Goal: Complete application form

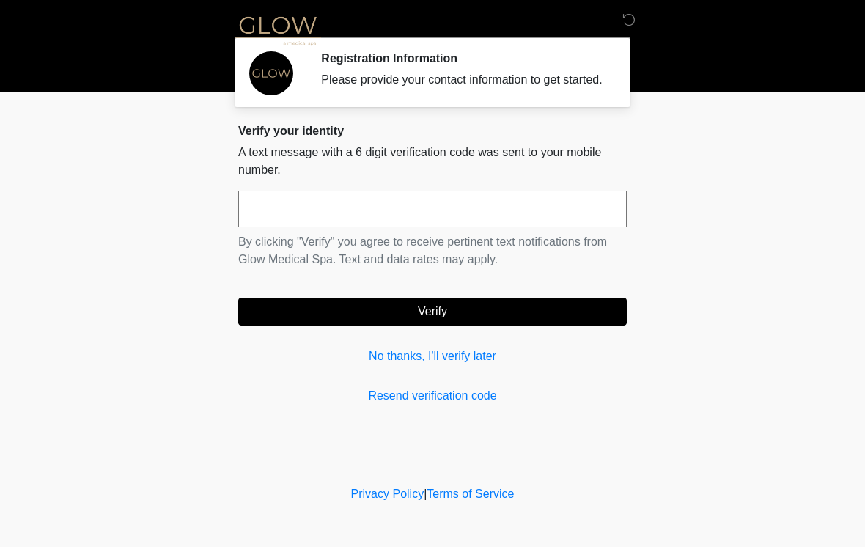
click at [463, 390] on div "Verify your identity A text message with a 6 digit verification code was sent t…" at bounding box center [432, 264] width 388 height 281
click at [341, 216] on input "text" at bounding box center [432, 208] width 388 height 37
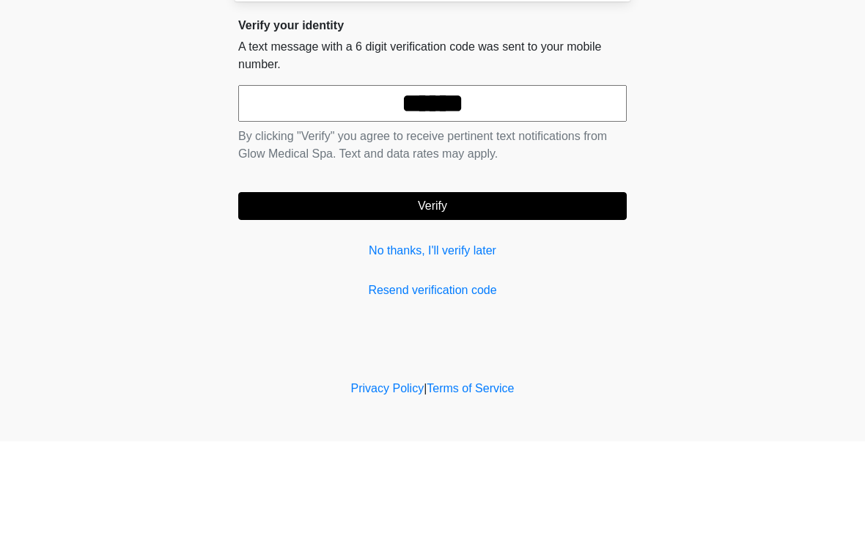
type input "******"
click at [451, 297] on button "Verify" at bounding box center [432, 311] width 388 height 28
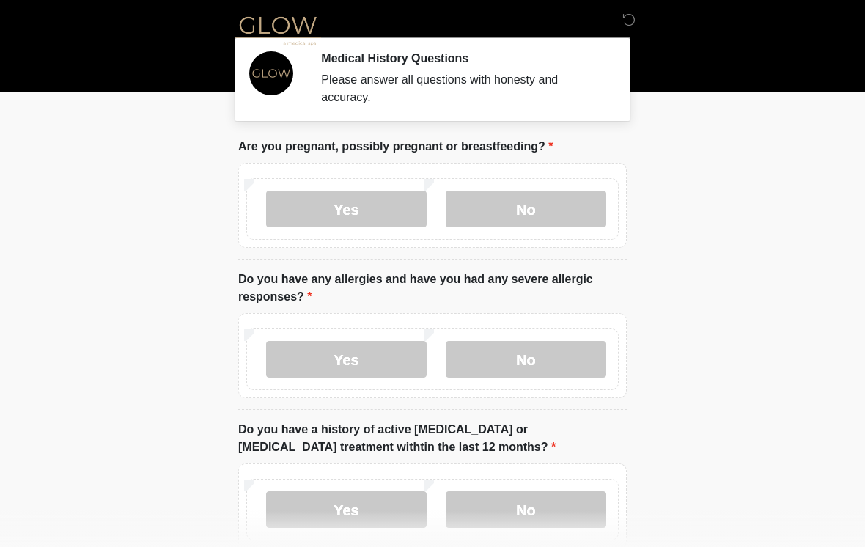
click at [533, 201] on label "No" at bounding box center [525, 208] width 160 height 37
click at [519, 355] on label "No" at bounding box center [525, 359] width 160 height 37
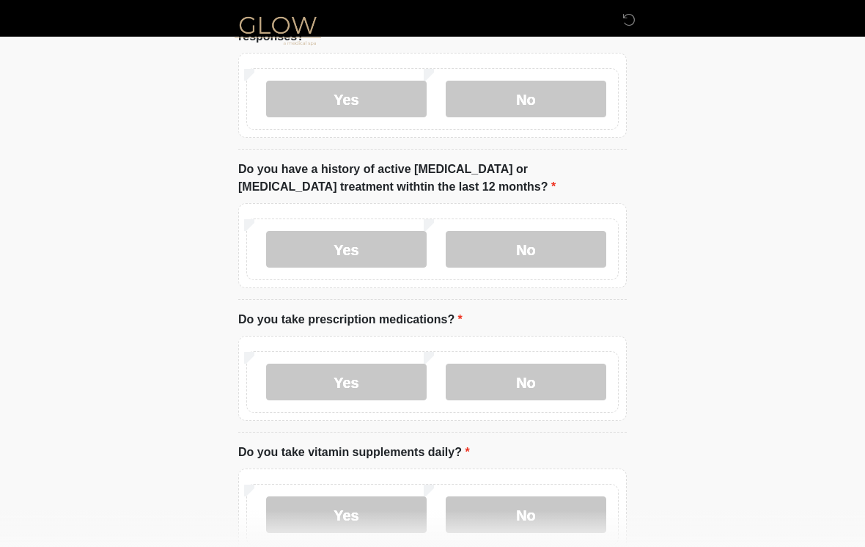
scroll to position [262, 0]
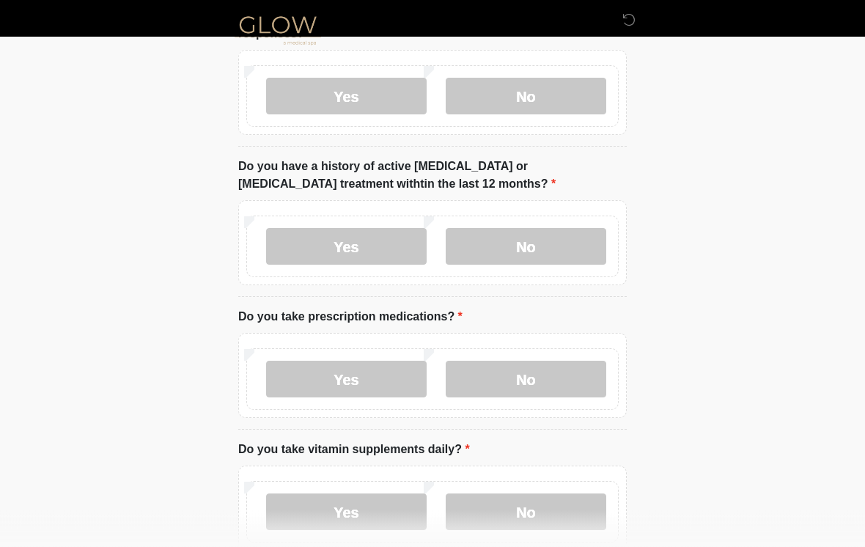
click at [516, 248] on label "No" at bounding box center [525, 247] width 160 height 37
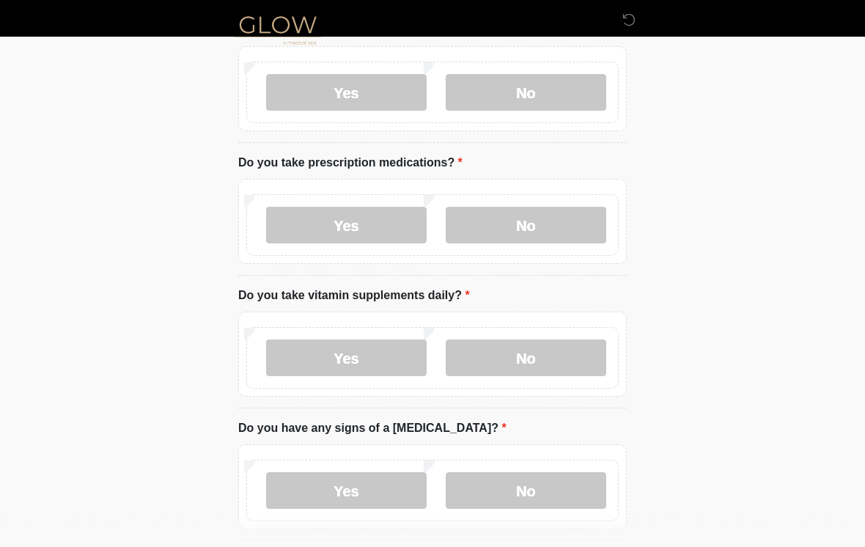
scroll to position [417, 0]
click at [393, 218] on label "Yes" at bounding box center [346, 225] width 160 height 37
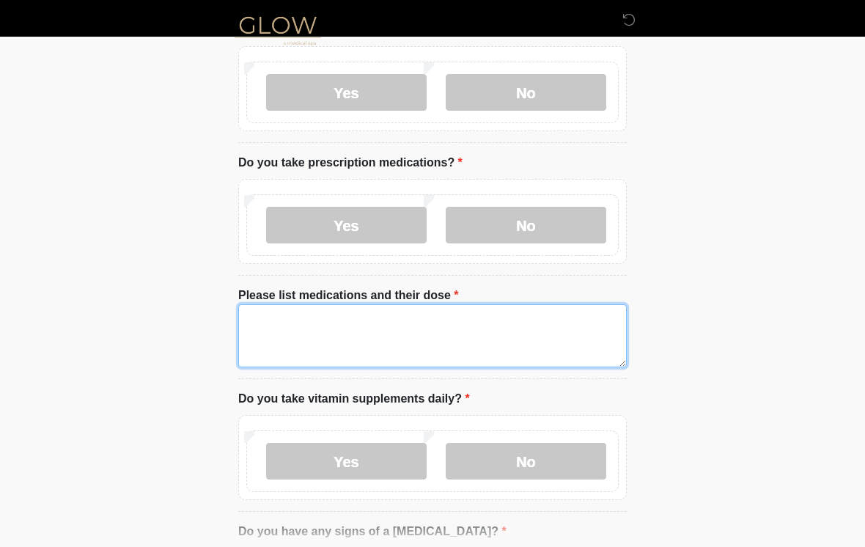
click at [265, 313] on textarea "Please list medications and their dose" at bounding box center [432, 335] width 388 height 63
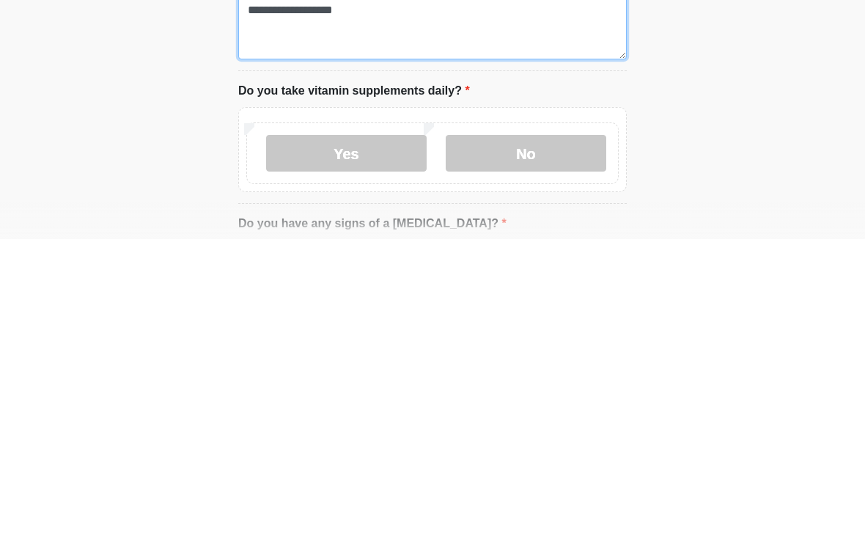
type textarea "**********"
click at [533, 443] on label "No" at bounding box center [525, 461] width 160 height 37
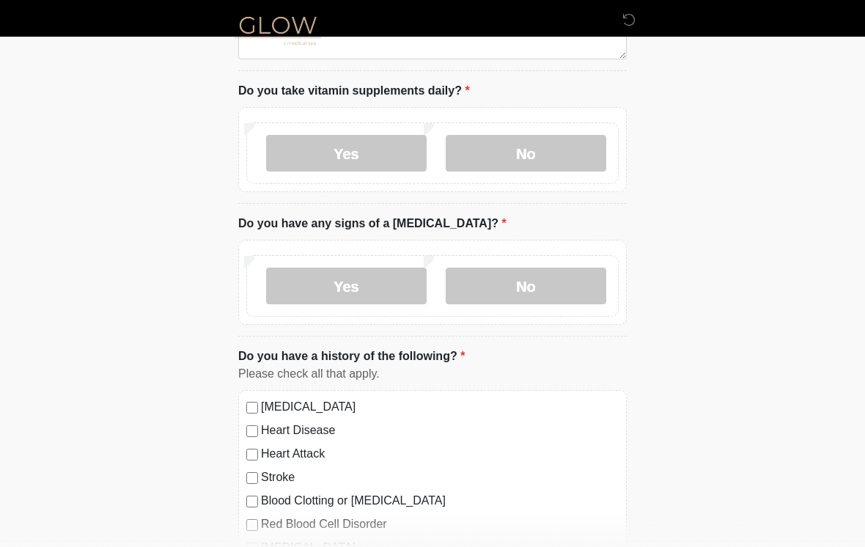
click at [524, 281] on label "No" at bounding box center [525, 285] width 160 height 37
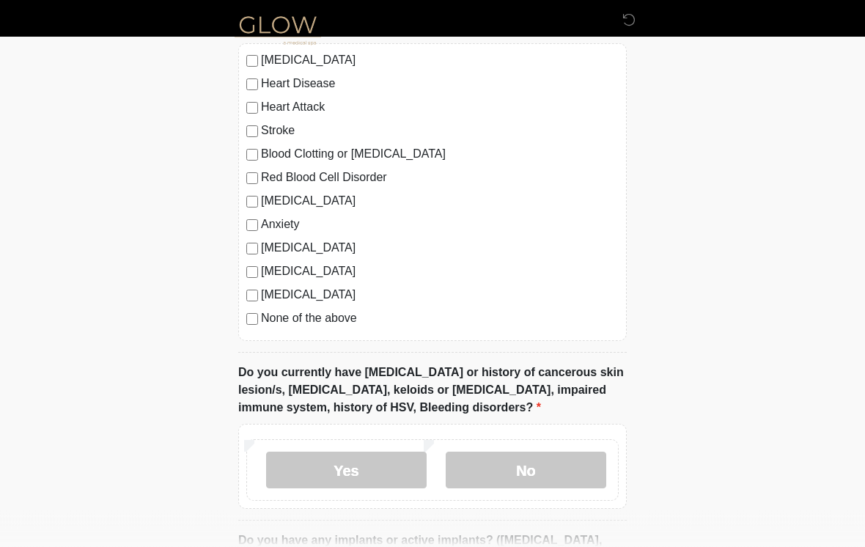
scroll to position [1072, 0]
click at [533, 461] on label "No" at bounding box center [525, 469] width 160 height 37
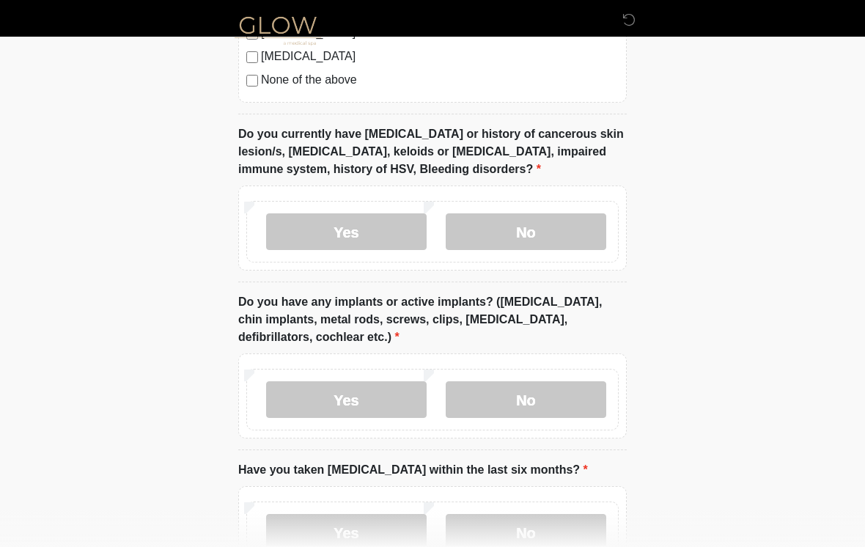
scroll to position [1358, 0]
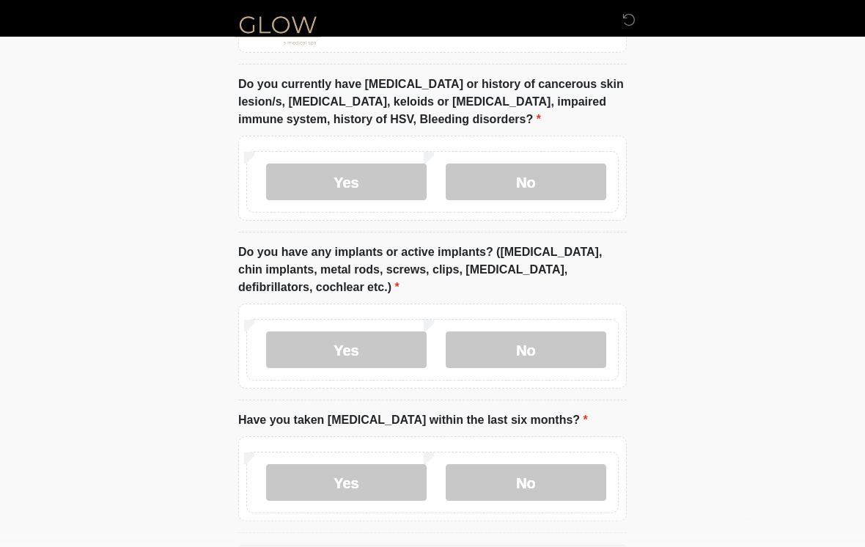
click at [548, 345] on label "No" at bounding box center [525, 350] width 160 height 37
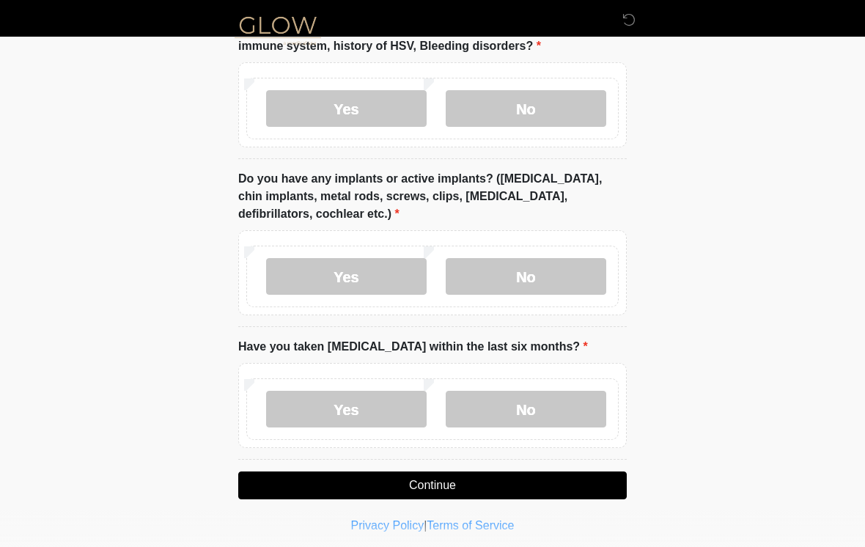
scroll to position [1437, 0]
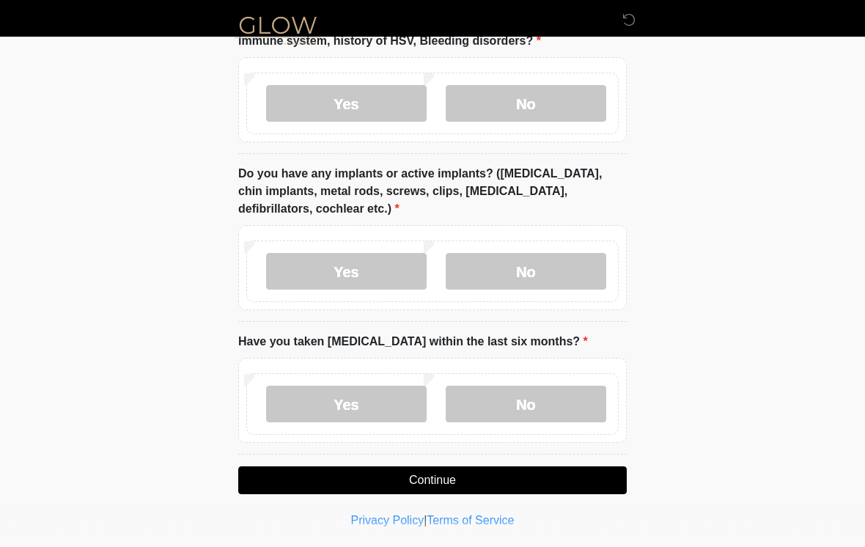
click at [529, 392] on label "No" at bounding box center [525, 403] width 160 height 37
click at [519, 472] on button "Continue" at bounding box center [432, 480] width 388 height 28
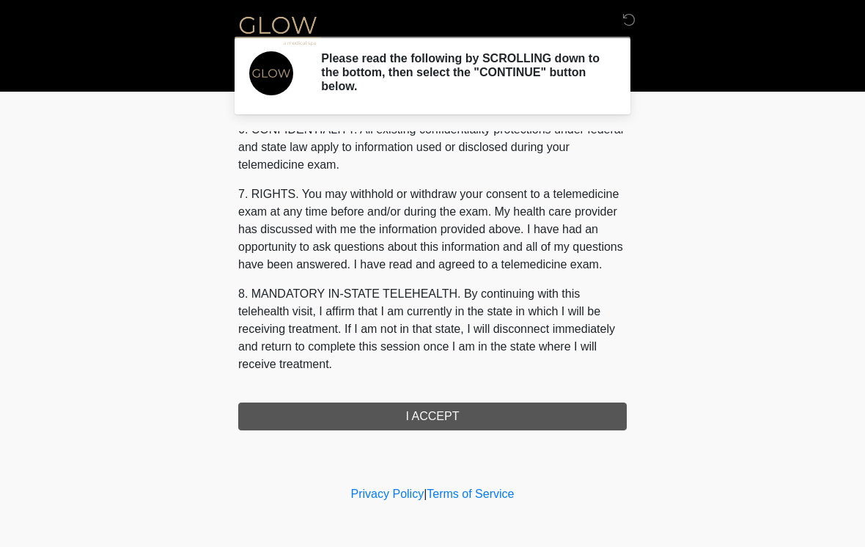
scroll to position [596, 0]
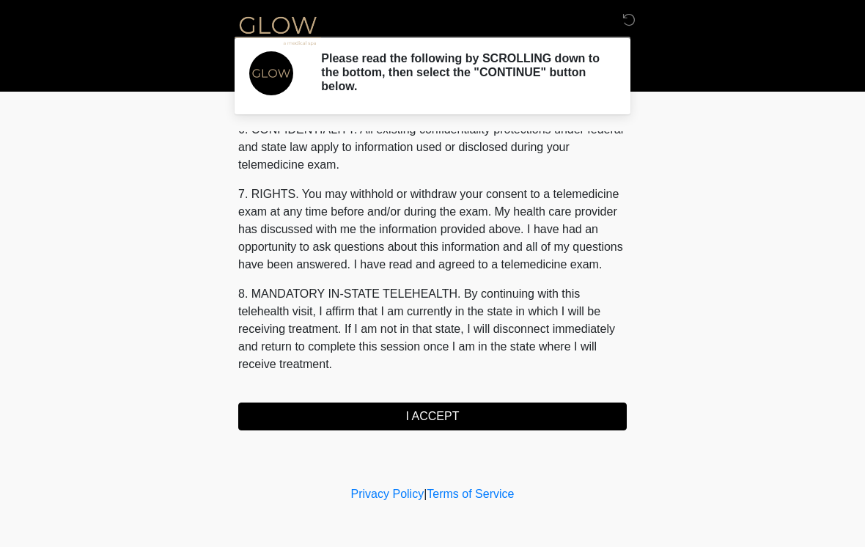
click at [476, 412] on button "I ACCEPT" at bounding box center [432, 416] width 388 height 28
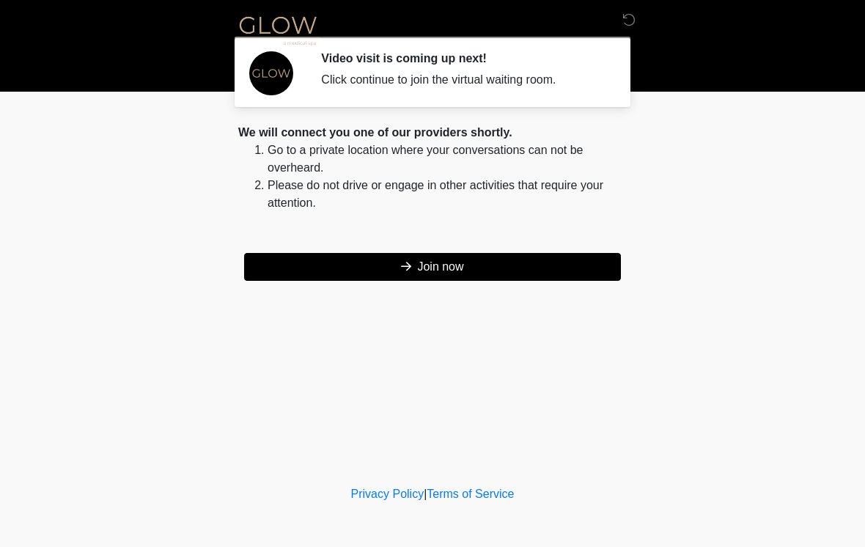
click at [448, 267] on button "Join now" at bounding box center [432, 267] width 377 height 28
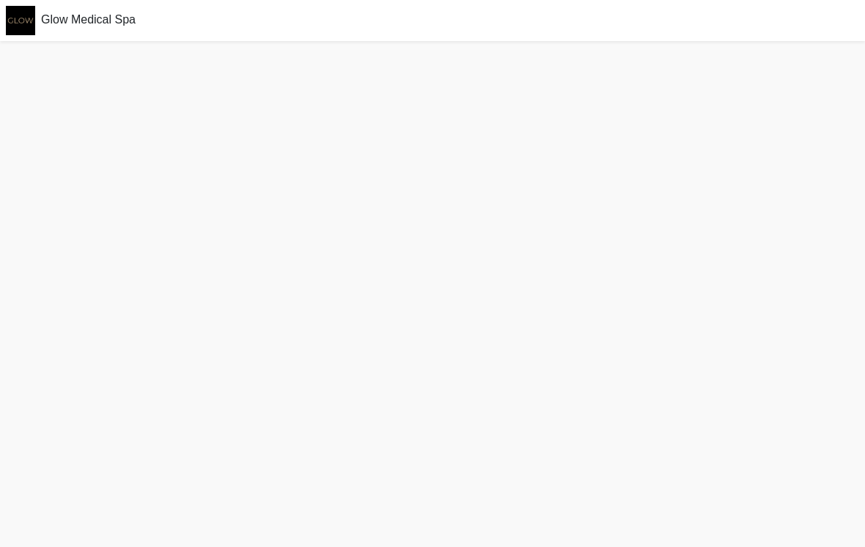
scroll to position [27, 0]
